Goal: Check status: Check status

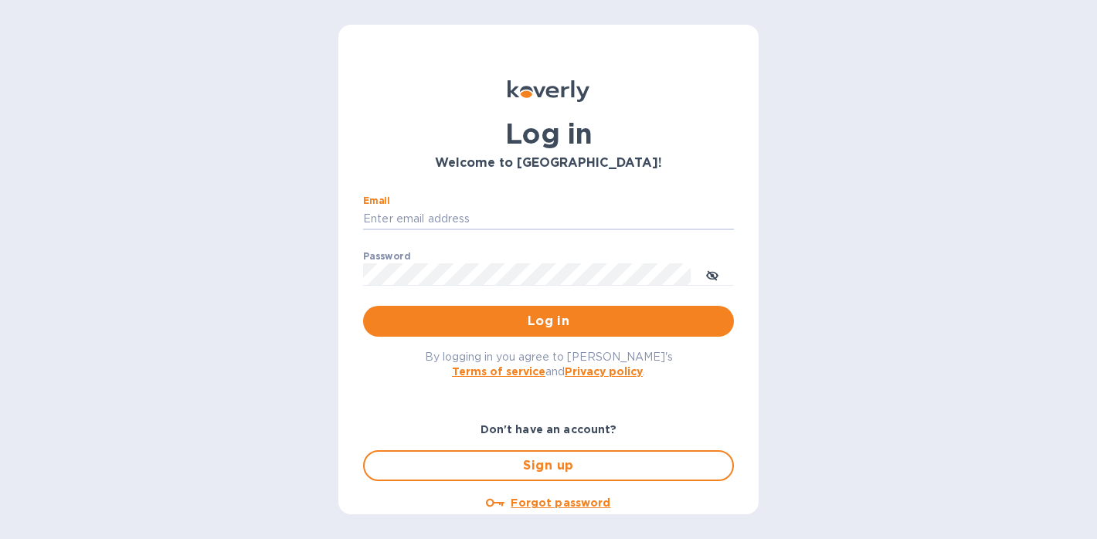
type input "[PERSON_NAME][EMAIL_ADDRESS][DOMAIN_NAME]"
click at [545, 320] on button "Log in" at bounding box center [548, 321] width 371 height 31
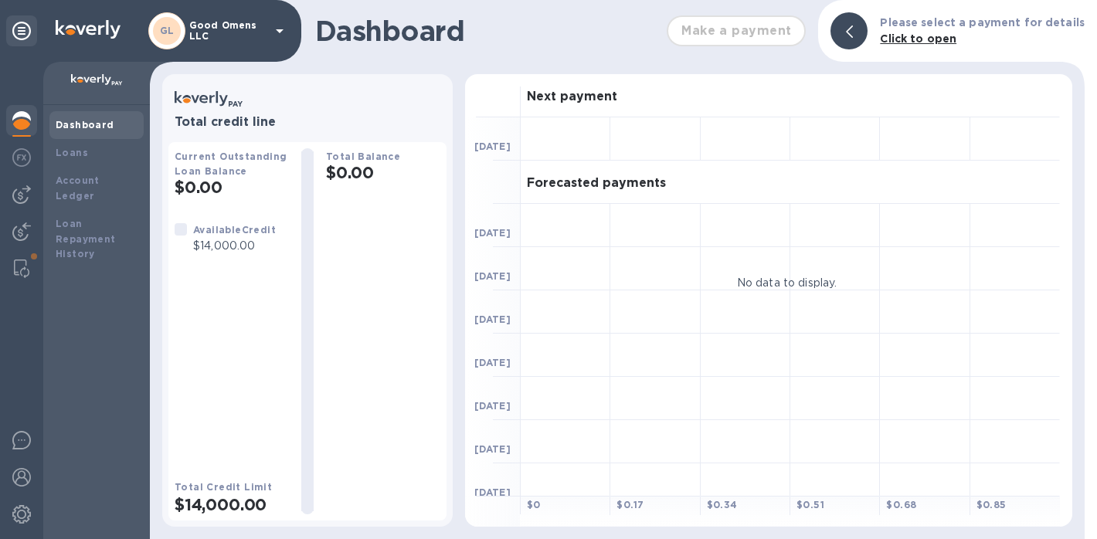
click at [3, 192] on div at bounding box center [21, 300] width 43 height 477
click at [16, 195] on img at bounding box center [21, 194] width 19 height 19
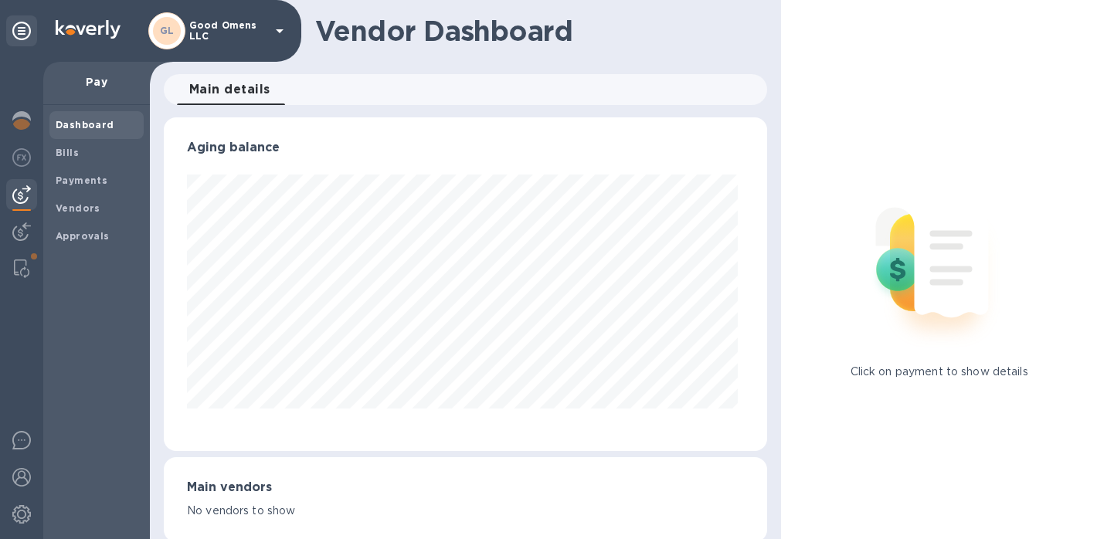
scroll to position [334, 598]
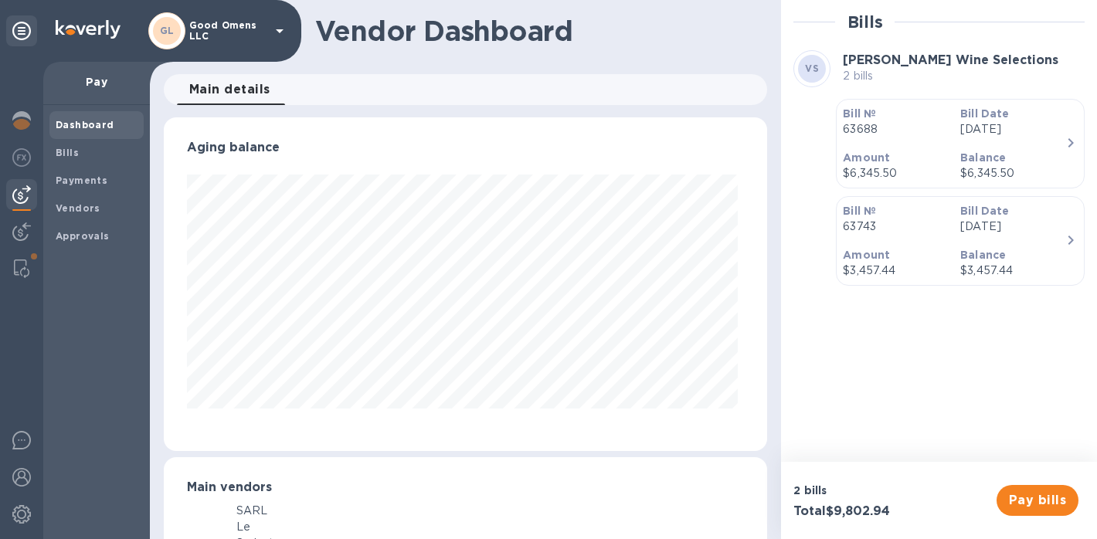
click at [893, 221] on p "63743" at bounding box center [894, 227] width 105 height 16
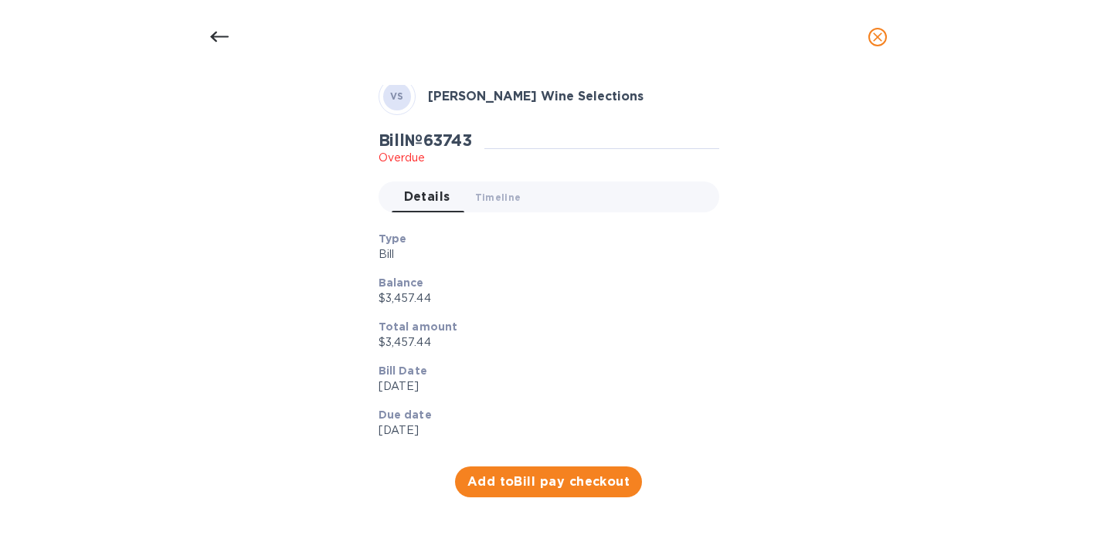
scroll to position [69, 0]
click at [874, 37] on icon "close" at bounding box center [877, 36] width 15 height 15
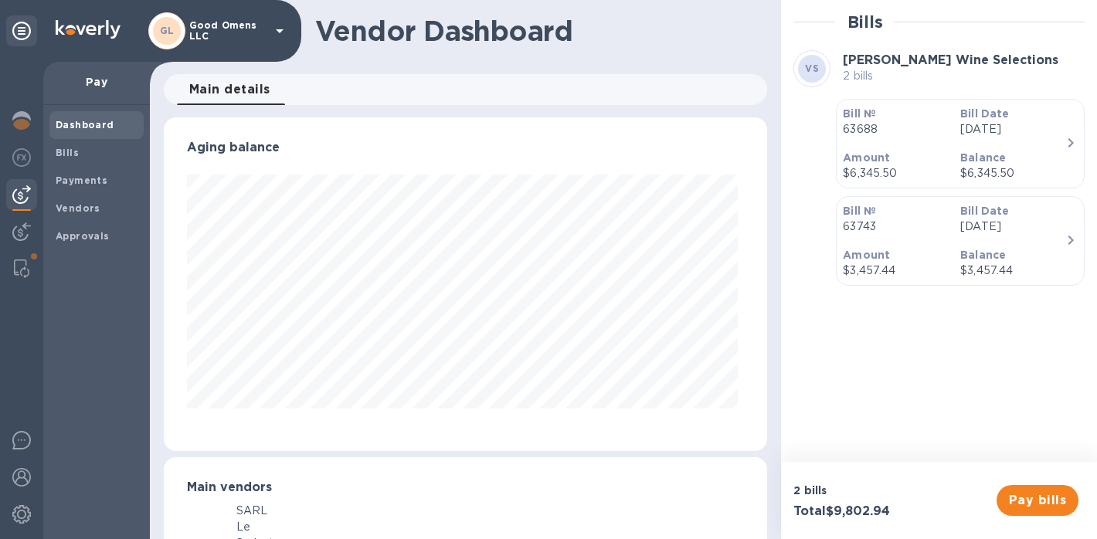
click at [917, 147] on div "Amount $6,345.50" at bounding box center [894, 166] width 117 height 44
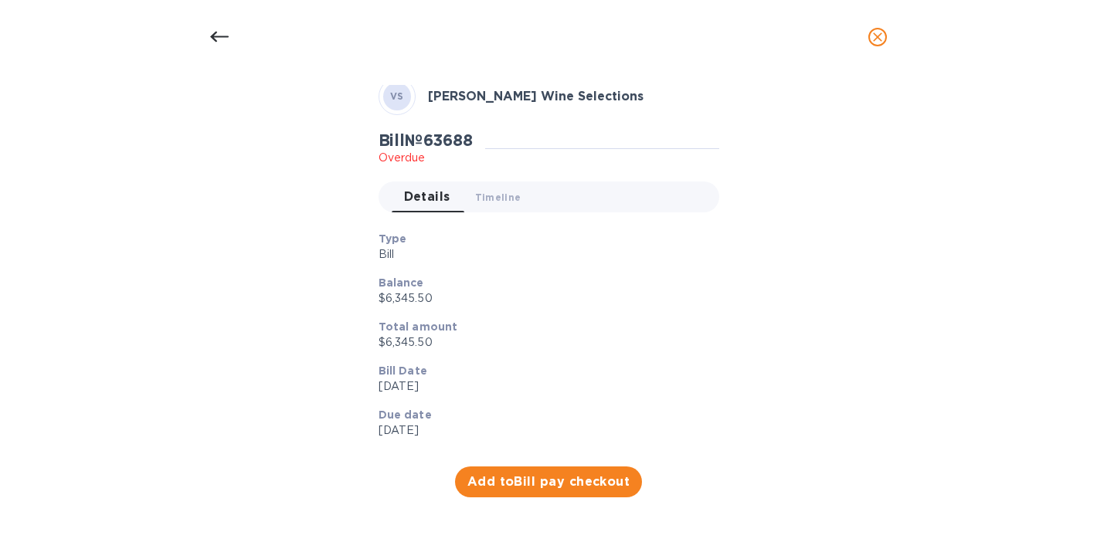
click at [875, 32] on icon "close" at bounding box center [877, 36] width 15 height 15
